Goal: Task Accomplishment & Management: Use online tool/utility

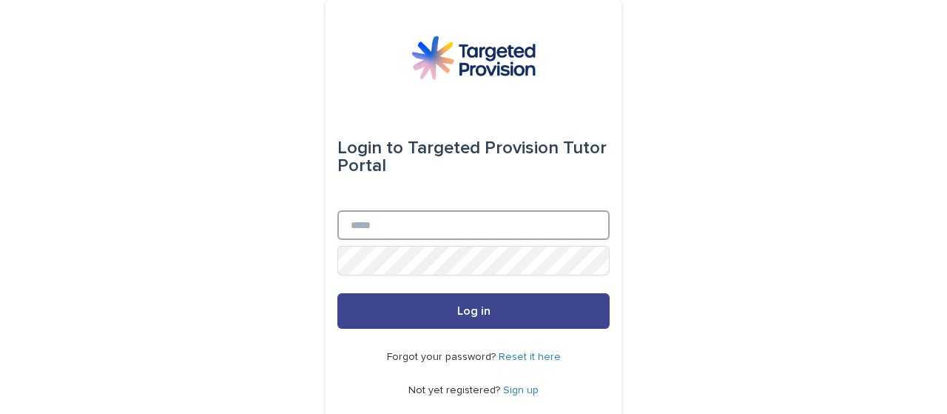
type input "**********"
click at [443, 307] on button "Log in" at bounding box center [473, 311] width 272 height 36
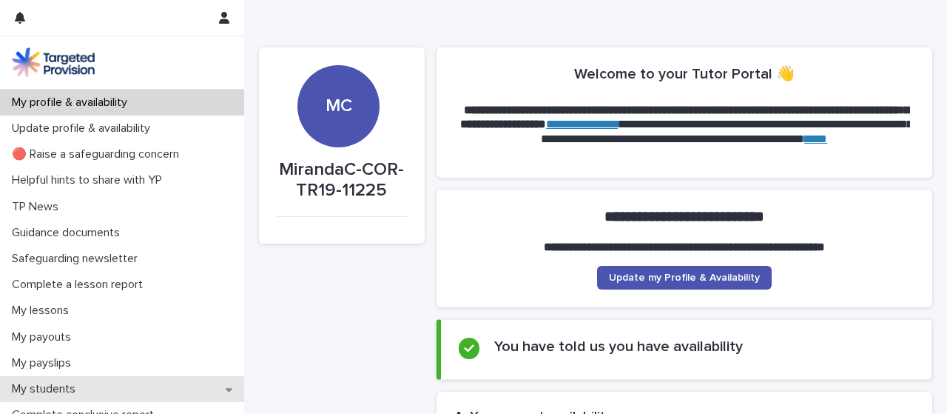
click at [142, 388] on div "My students" at bounding box center [122, 389] width 244 height 26
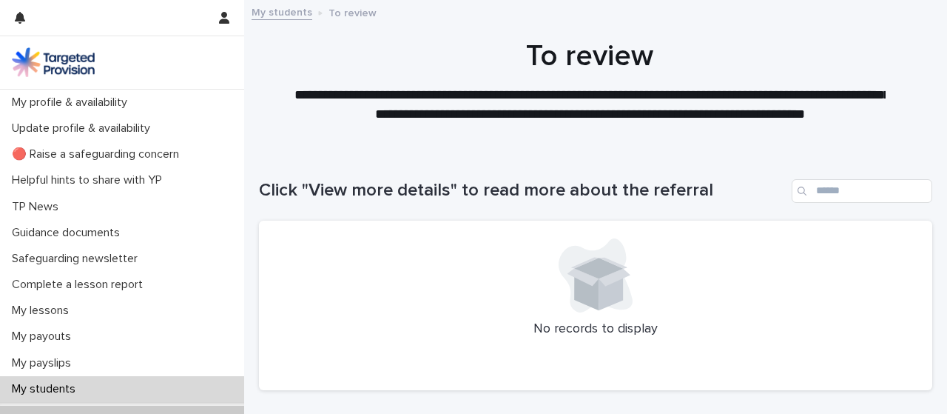
scroll to position [283, 0]
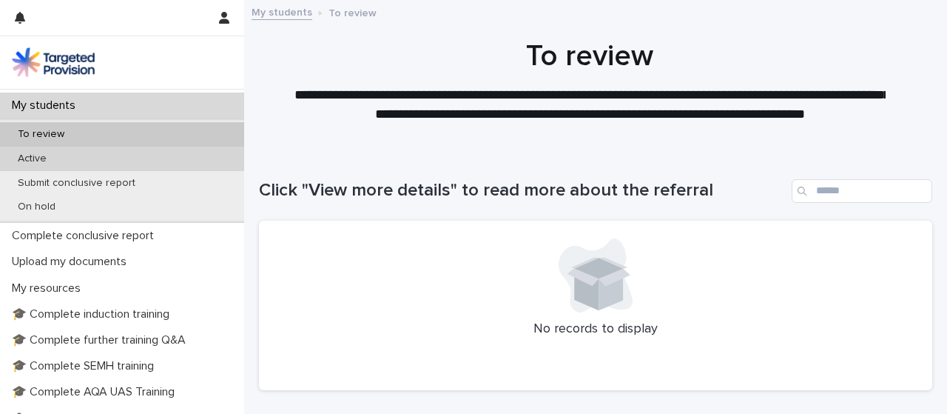
click at [74, 160] on div "Active" at bounding box center [122, 159] width 244 height 24
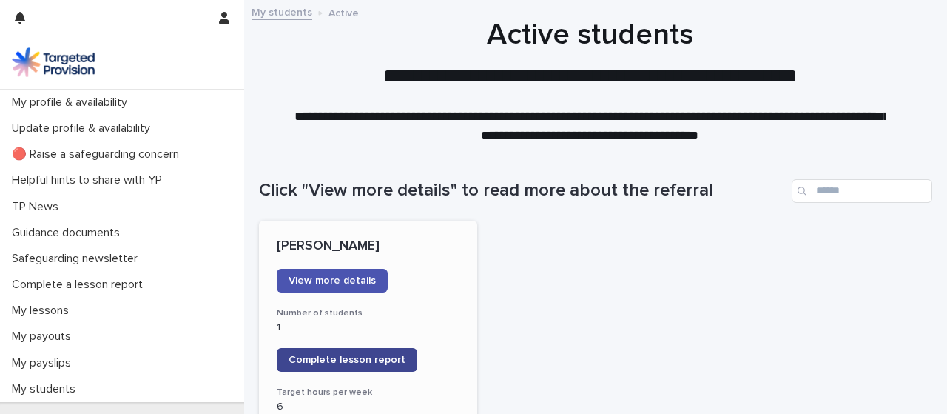
click at [349, 354] on span "Complete lesson report" at bounding box center [347, 359] width 117 height 10
